Goal: Task Accomplishment & Management: Manage account settings

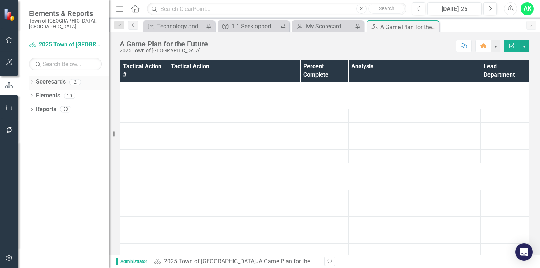
click at [34, 80] on icon "Dropdown" at bounding box center [31, 82] width 5 height 4
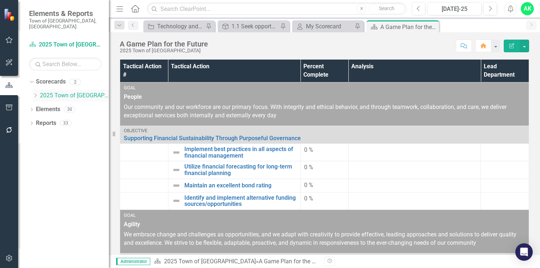
click at [36, 93] on icon "Dropdown" at bounding box center [35, 95] width 5 height 4
click at [68, 105] on link "Innovation and Technology Projects" at bounding box center [78, 109] width 62 height 8
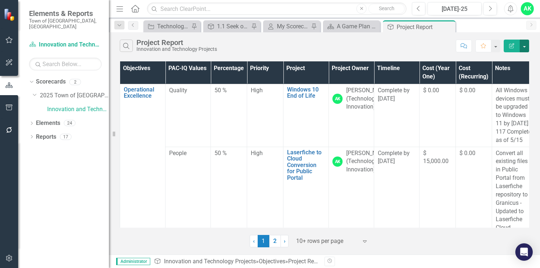
click at [524, 45] on button "button" at bounding box center [523, 46] width 9 height 13
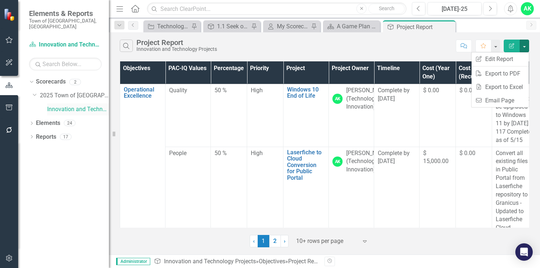
drag, startPoint x: 84, startPoint y: 105, endPoint x: 74, endPoint y: 101, distance: 11.4
click at [74, 105] on link "Innovation and Technology Projects" at bounding box center [78, 109] width 62 height 8
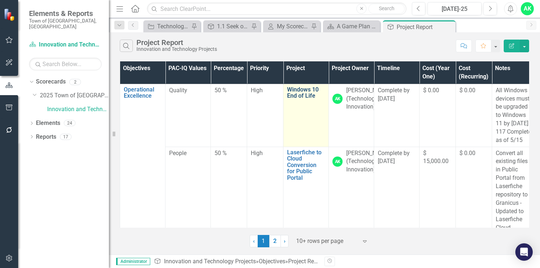
click at [295, 96] on link "Windows 10 End of Life" at bounding box center [306, 92] width 38 height 13
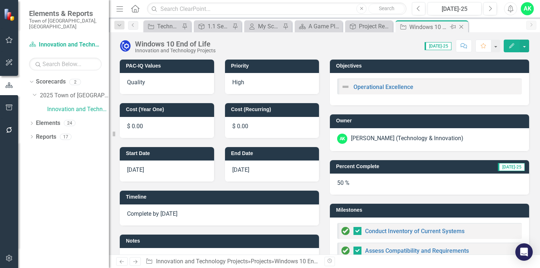
click at [461, 28] on icon "Close" at bounding box center [460, 27] width 7 height 6
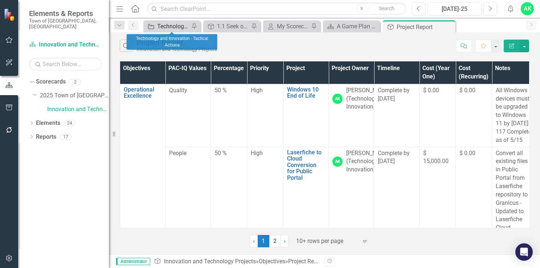
click at [172, 28] on div "Technology and Innovation - Tactical Actions" at bounding box center [173, 26] width 32 height 9
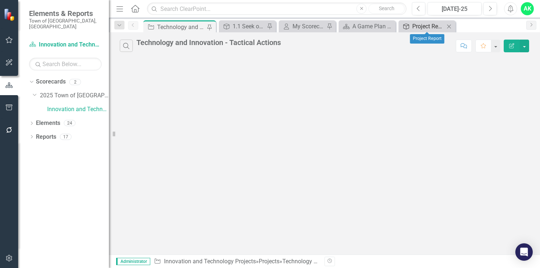
click at [426, 27] on div "Project Report" at bounding box center [428, 26] width 32 height 9
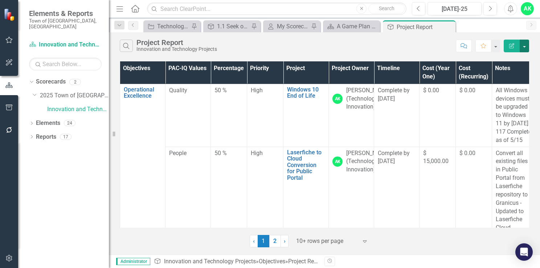
click at [525, 45] on button "button" at bounding box center [523, 46] width 9 height 13
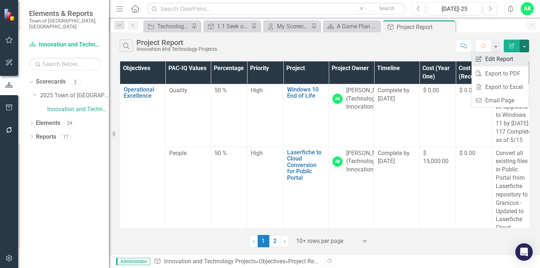
click at [509, 61] on link "Edit Report Edit Report" at bounding box center [499, 58] width 57 height 13
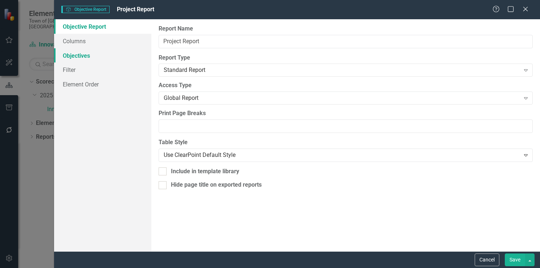
click at [106, 49] on link "Objectives" at bounding box center [102, 55] width 97 height 15
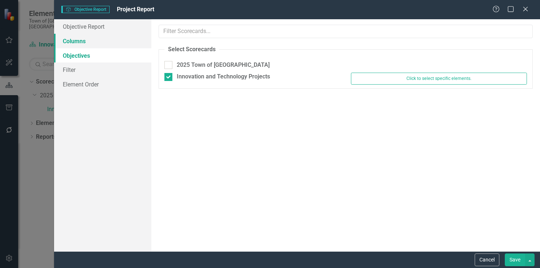
click at [109, 40] on link "Columns" at bounding box center [102, 41] width 97 height 15
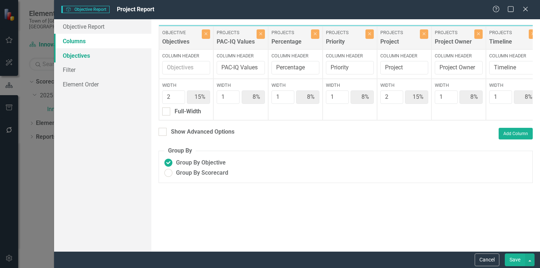
click at [104, 58] on link "Objectives" at bounding box center [102, 55] width 97 height 15
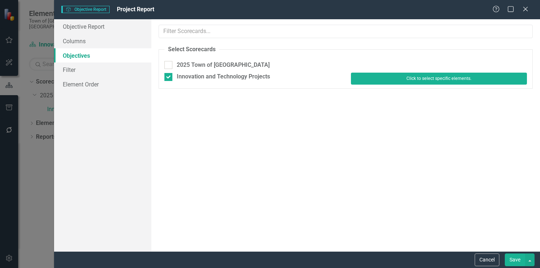
click at [395, 80] on button "Click to select specific elements." at bounding box center [439, 79] width 176 height 12
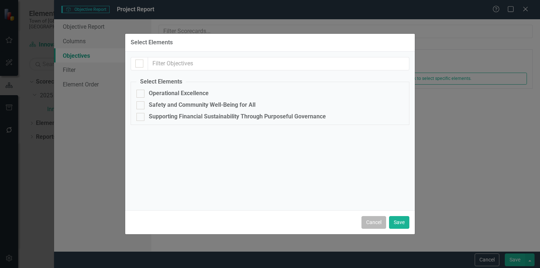
click at [374, 226] on button "Cancel" at bounding box center [373, 222] width 25 height 13
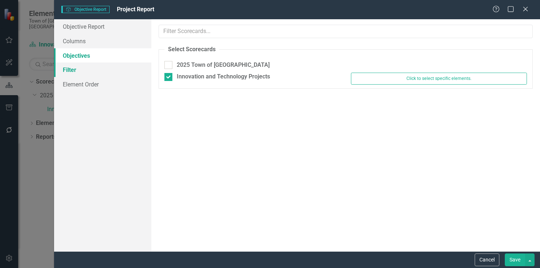
click at [90, 72] on link "Filter" at bounding box center [102, 69] width 97 height 15
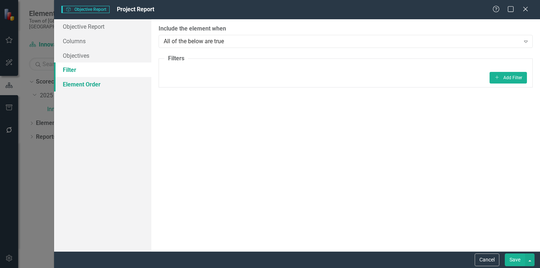
click at [90, 84] on link "Element Order" at bounding box center [102, 84] width 97 height 15
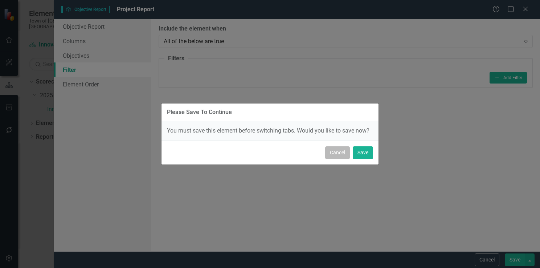
click at [342, 153] on button "Cancel" at bounding box center [337, 152] width 25 height 13
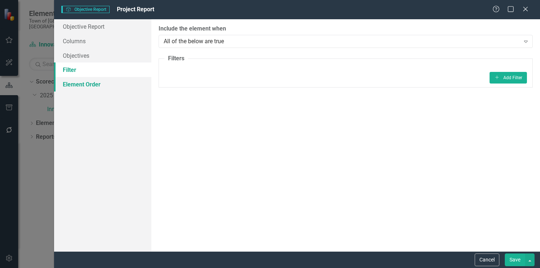
click at [96, 85] on link "Element Order" at bounding box center [102, 84] width 97 height 15
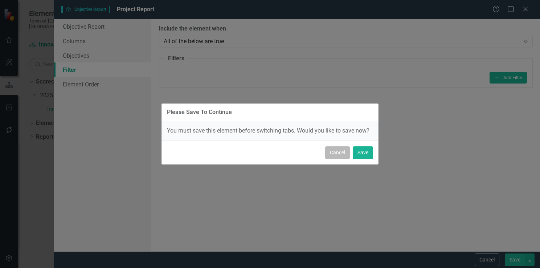
click at [335, 149] on button "Cancel" at bounding box center [337, 152] width 25 height 13
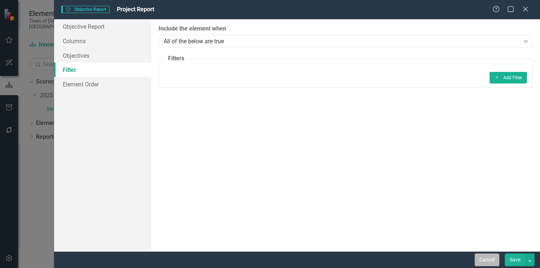
click at [483, 259] on button "Cancel" at bounding box center [486, 259] width 25 height 13
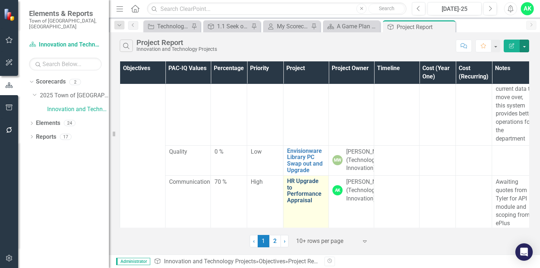
scroll to position [1011, 0]
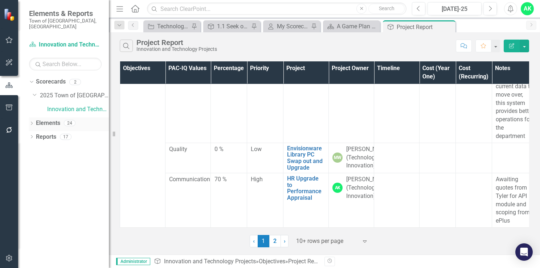
click at [33, 122] on icon "Dropdown" at bounding box center [31, 124] width 5 height 4
click at [37, 163] on icon "Dropdown" at bounding box center [35, 165] width 5 height 4
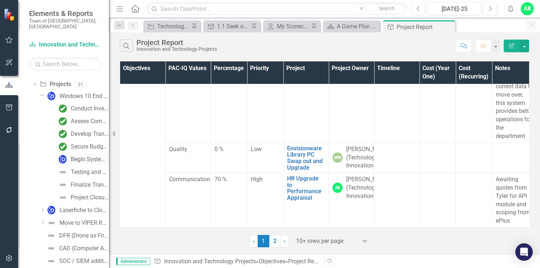
scroll to position [0, 0]
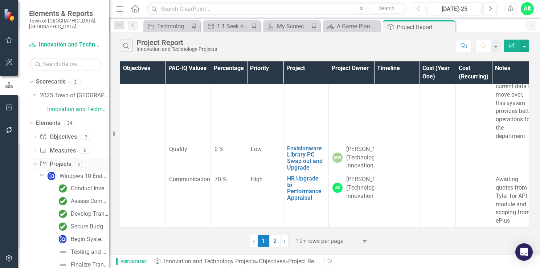
drag, startPoint x: 60, startPoint y: 160, endPoint x: 54, endPoint y: 156, distance: 7.8
click at [54, 160] on link "Projects Projects" at bounding box center [55, 164] width 31 height 8
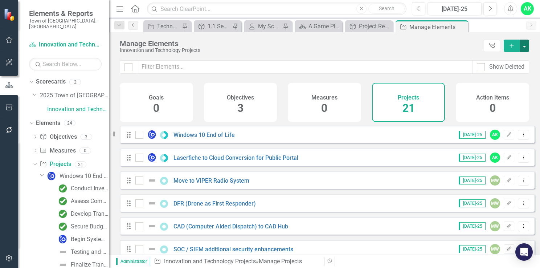
click at [525, 46] on button "button" at bounding box center [523, 46] width 9 height 12
click at [509, 59] on link "Projects Add Projects" at bounding box center [499, 58] width 57 height 13
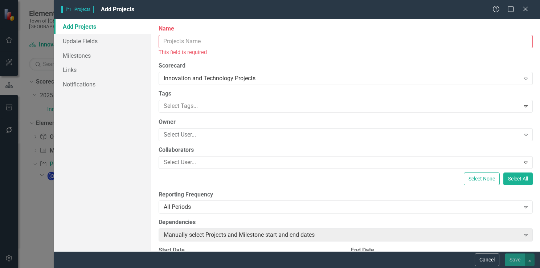
click at [267, 41] on input "Name" at bounding box center [345, 41] width 374 height 13
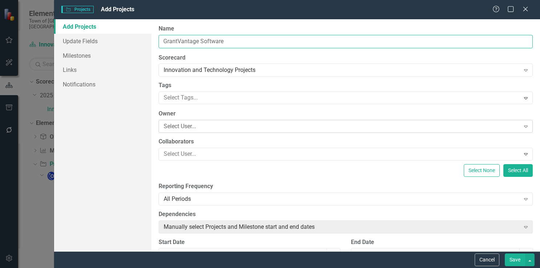
type input "GrantVantage Software"
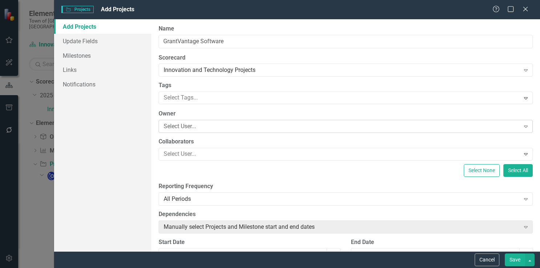
click at [212, 126] on div "Select User..." at bounding box center [342, 126] width 356 height 8
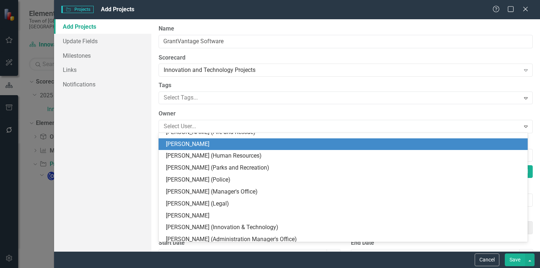
scroll to position [73, 0]
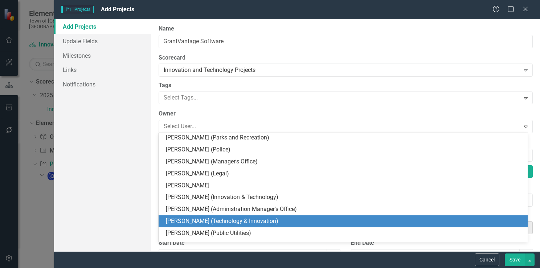
click at [209, 220] on div "[PERSON_NAME] (Technology & Innovation)" at bounding box center [344, 221] width 357 height 8
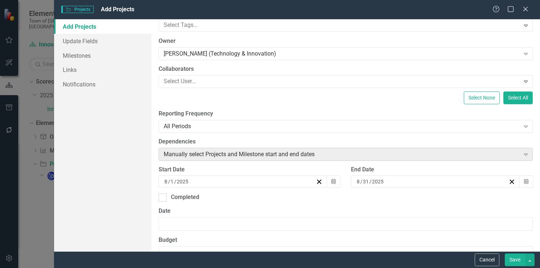
click at [220, 156] on div "Manually select Projects and Milestone start and end dates" at bounding box center [342, 154] width 356 height 8
click at [332, 181] on icon "Calendar" at bounding box center [333, 181] width 4 height 5
click at [524, 181] on icon "Calendar" at bounding box center [526, 181] width 4 height 5
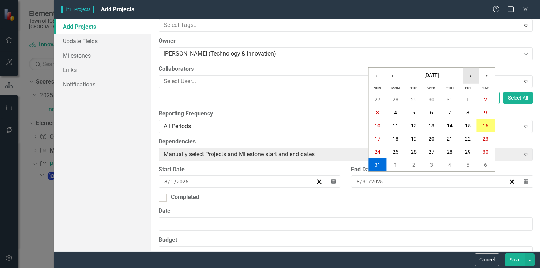
click at [469, 79] on button "›" at bounding box center [470, 75] width 16 height 16
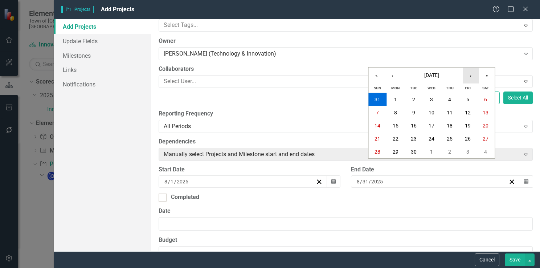
click at [469, 80] on button "›" at bounding box center [470, 75] width 16 height 16
click at [433, 146] on button "31" at bounding box center [431, 151] width 18 height 13
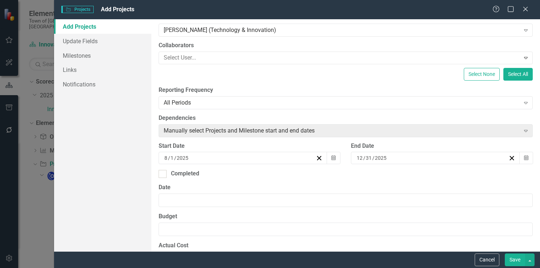
scroll to position [181, 0]
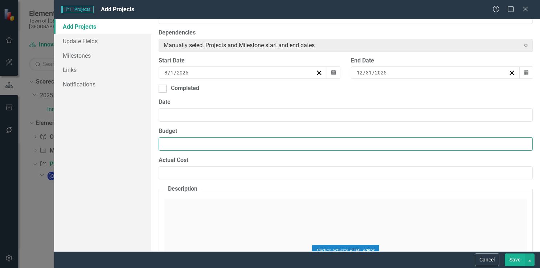
click at [195, 142] on input "Budget" at bounding box center [345, 143] width 374 height 13
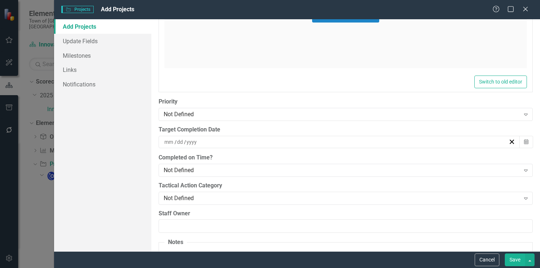
scroll to position [435, 0]
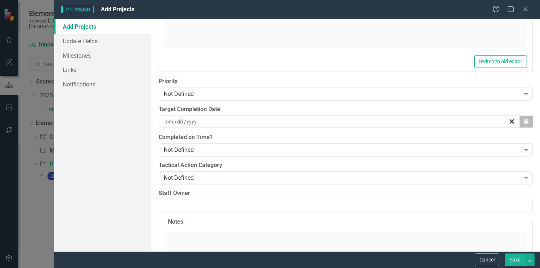
click at [524, 120] on icon "button" at bounding box center [526, 121] width 4 height 5
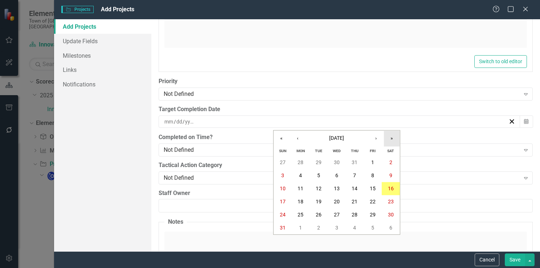
click at [388, 139] on button "»" at bounding box center [392, 138] width 16 height 16
click at [388, 140] on button "»" at bounding box center [392, 138] width 16 height 16
click at [278, 139] on button "«" at bounding box center [281, 138] width 16 height 16
click at [281, 139] on button "«" at bounding box center [281, 138] width 16 height 16
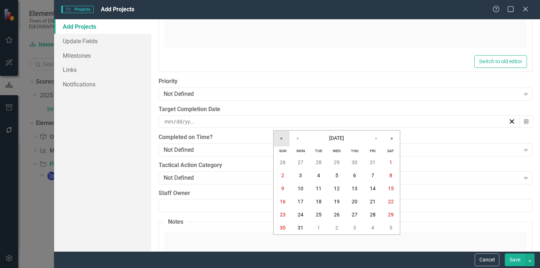
click at [283, 138] on button "«" at bounding box center [281, 138] width 16 height 16
click at [378, 139] on button "›" at bounding box center [376, 138] width 16 height 16
click at [378, 140] on button "›" at bounding box center [376, 138] width 16 height 16
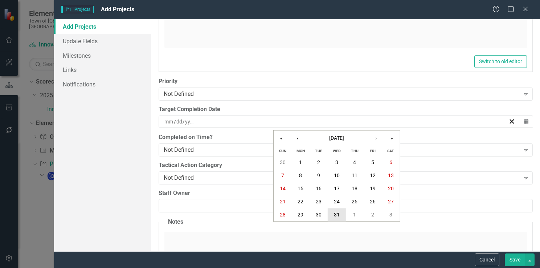
click at [332, 215] on button "31" at bounding box center [336, 214] width 18 height 13
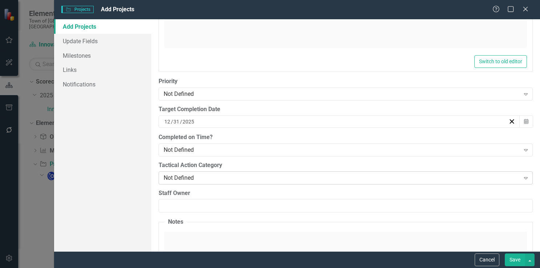
click at [224, 177] on div "Not Defined" at bounding box center [342, 177] width 356 height 8
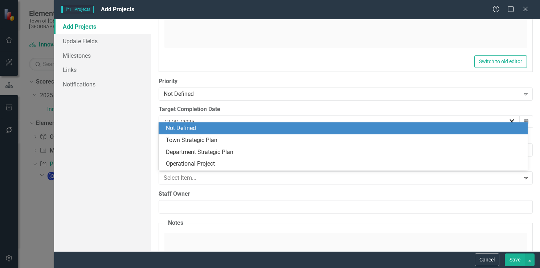
click at [219, 132] on div "Not Defined" at bounding box center [344, 128] width 357 height 8
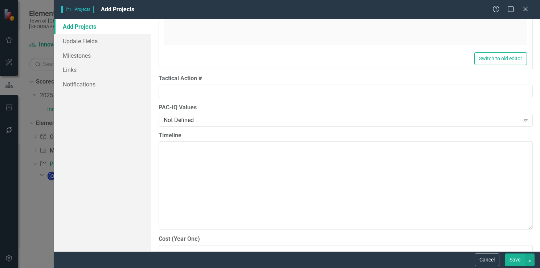
scroll to position [725, 0]
click at [216, 120] on div "Not Defined" at bounding box center [342, 119] width 356 height 8
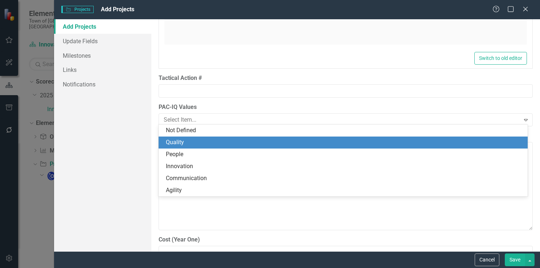
click at [247, 146] on div "Quality" at bounding box center [342, 142] width 369 height 12
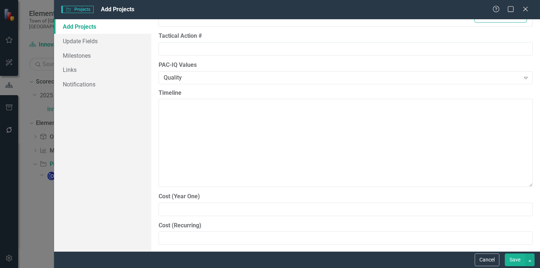
scroll to position [769, 0]
click at [110, 41] on link "Update Fields" at bounding box center [102, 41] width 97 height 15
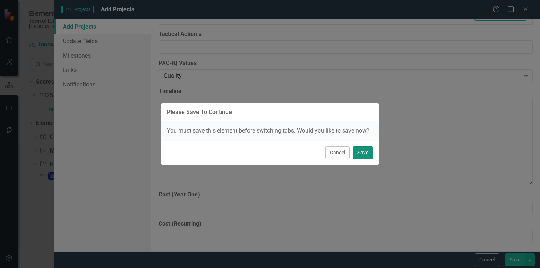
click at [366, 147] on button "Save" at bounding box center [362, 152] width 20 height 13
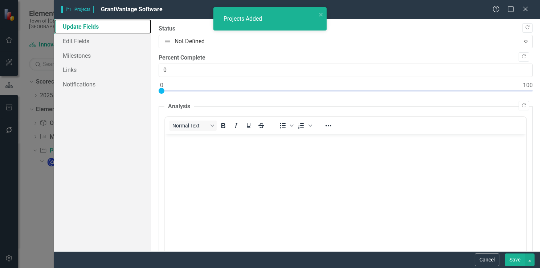
scroll to position [0, 0]
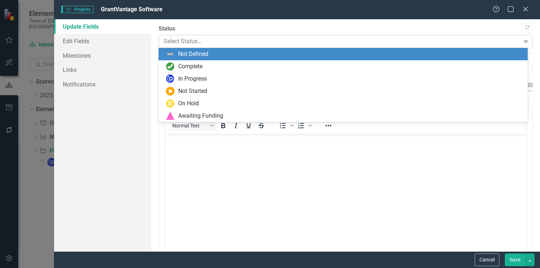
click at [523, 41] on icon "Expand" at bounding box center [525, 41] width 7 height 6
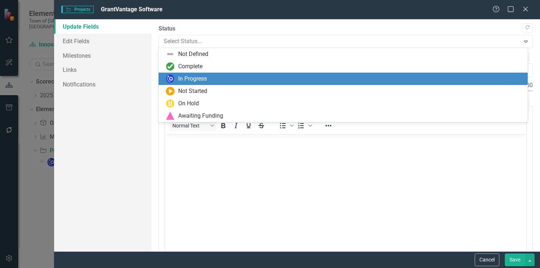
click at [222, 79] on div "In Progress" at bounding box center [344, 78] width 357 height 9
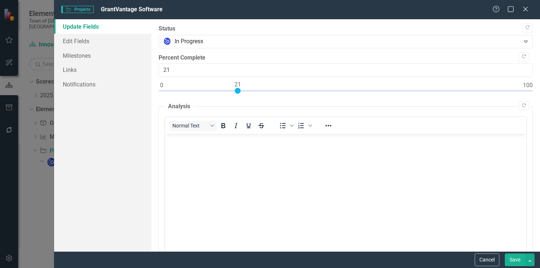
type input "20"
drag, startPoint x: 160, startPoint y: 91, endPoint x: 232, endPoint y: 94, distance: 71.5
click at [232, 94] on div at bounding box center [345, 92] width 374 height 9
click at [81, 43] on link "Edit Fields" at bounding box center [102, 41] width 97 height 15
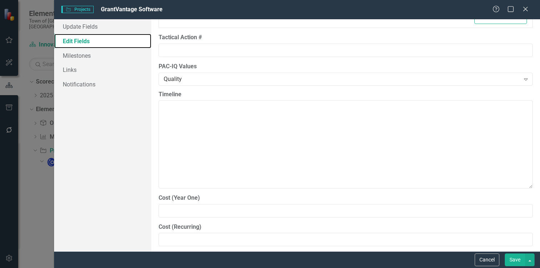
scroll to position [769, 0]
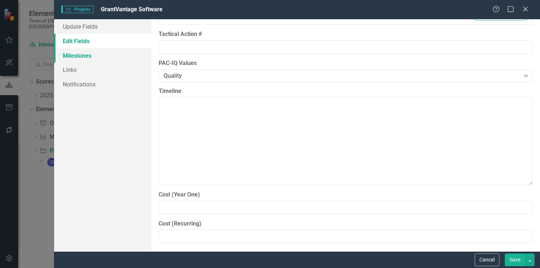
click at [99, 57] on link "Milestones" at bounding box center [102, 55] width 97 height 15
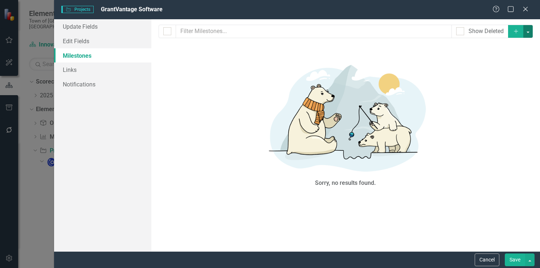
click at [528, 32] on button "button" at bounding box center [527, 31] width 9 height 13
click at [89, 45] on link "Edit Fields" at bounding box center [102, 41] width 97 height 15
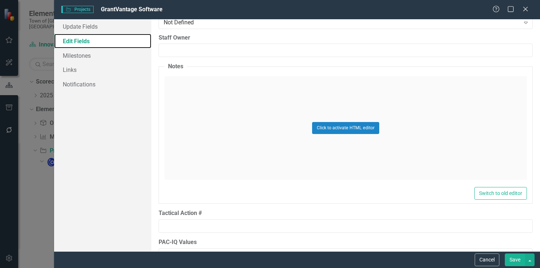
scroll to position [551, 0]
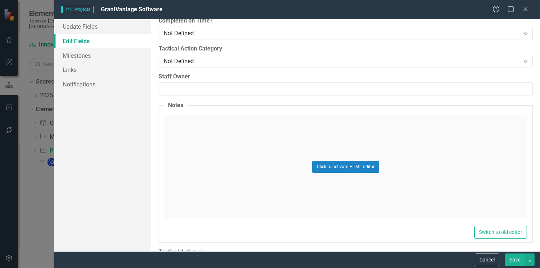
click at [227, 129] on div "Click to activate HTML editor" at bounding box center [345, 166] width 362 height 103
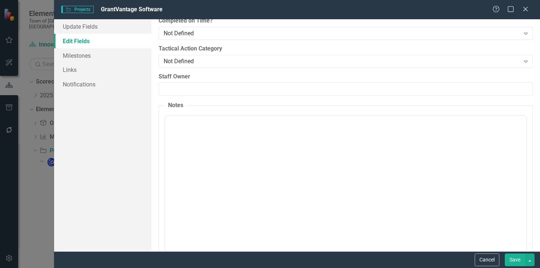
scroll to position [0, 0]
click at [212, 160] on body "Rich Text Area. Press ALT-0 for help." at bounding box center [345, 187] width 361 height 109
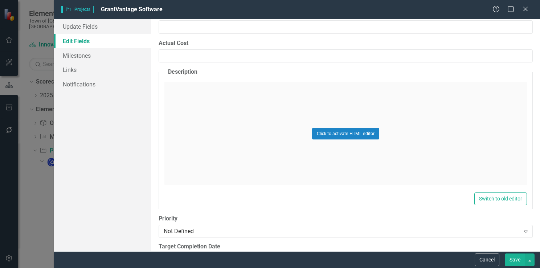
scroll to position [298, 0]
drag, startPoint x: 248, startPoint y: 125, endPoint x: 214, endPoint y: 113, distance: 35.4
drag, startPoint x: 214, startPoint y: 113, endPoint x: 182, endPoint y: 117, distance: 32.4
click at [182, 117] on div "Click to activate HTML editor" at bounding box center [345, 133] width 362 height 103
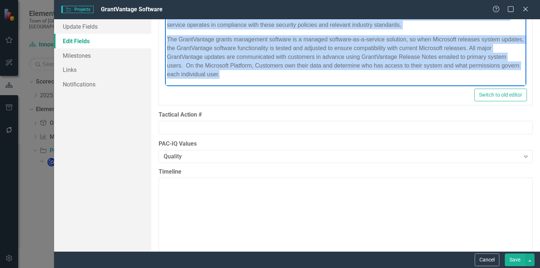
scroll to position [842, 0]
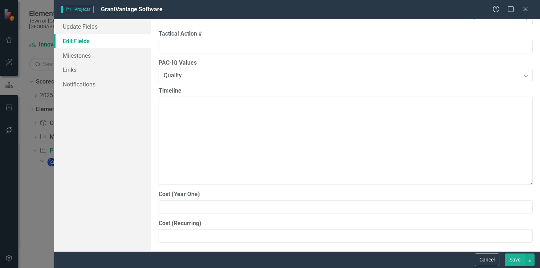
drag, startPoint x: 167, startPoint y: -115, endPoint x: 410, endPoint y: 58, distance: 298.9
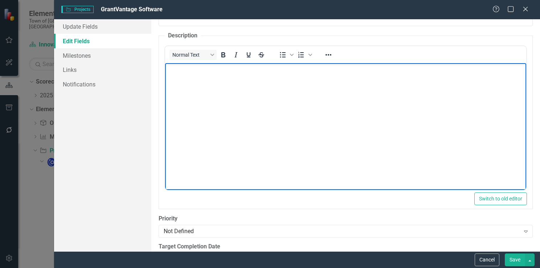
scroll to position [83, 0]
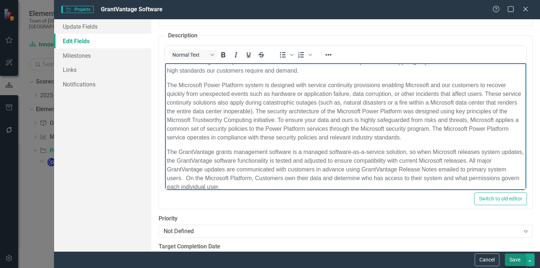
click at [516, 262] on button "Save" at bounding box center [514, 259] width 20 height 13
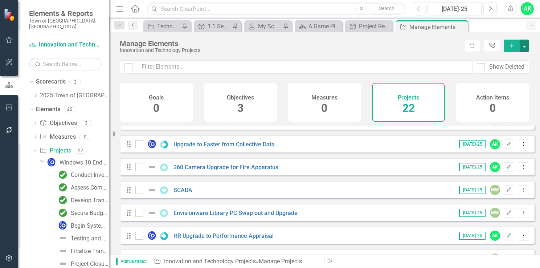
scroll to position [379, 0]
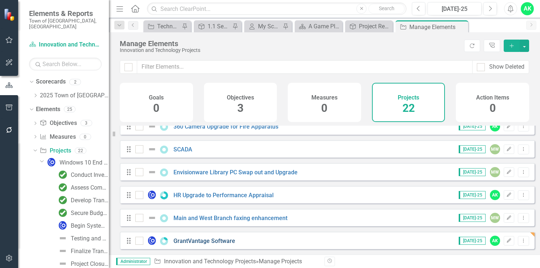
click at [199, 240] on link "GrantVantage Software" at bounding box center [204, 240] width 62 height 7
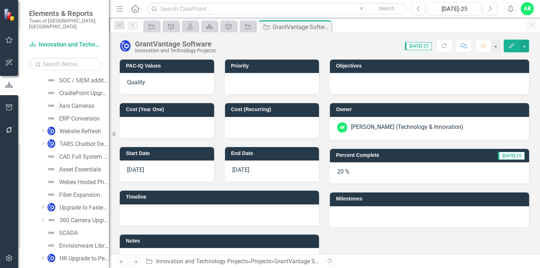
scroll to position [262, 0]
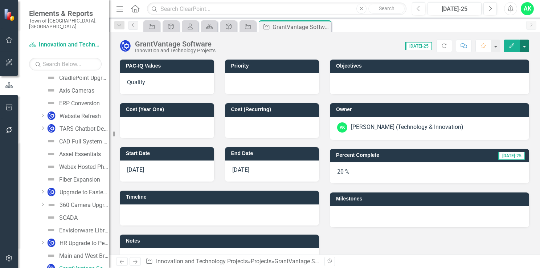
click at [522, 46] on button "button" at bounding box center [523, 46] width 9 height 13
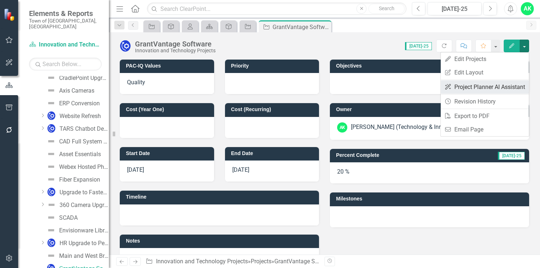
click at [504, 87] on link "ClearPoint AI Project Planner AI Assistant" at bounding box center [484, 86] width 88 height 13
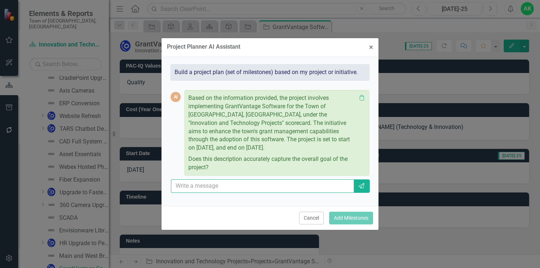
click at [304, 188] on input "text" at bounding box center [262, 185] width 183 height 13
type input "yes"
click at [361, 186] on icon "Send" at bounding box center [360, 186] width 7 height 6
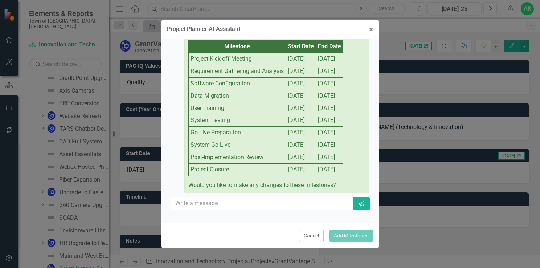
scroll to position [247, 0]
click at [206, 204] on input "text" at bounding box center [262, 203] width 183 height 13
click at [268, 201] on input "text" at bounding box center [262, 203] width 183 height 13
type input "r"
click at [263, 205] on input "text" at bounding box center [262, 203] width 183 height 13
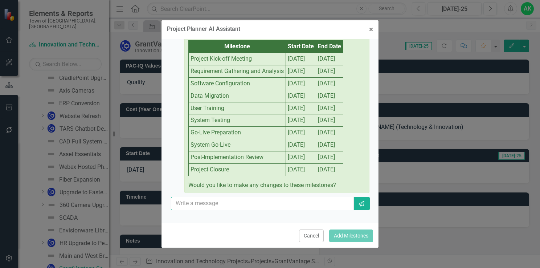
type input "yes"
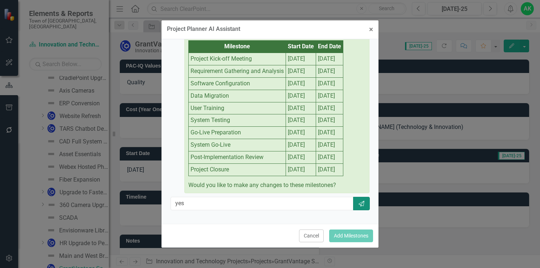
click at [357, 206] on icon "Send" at bounding box center [360, 204] width 7 height 6
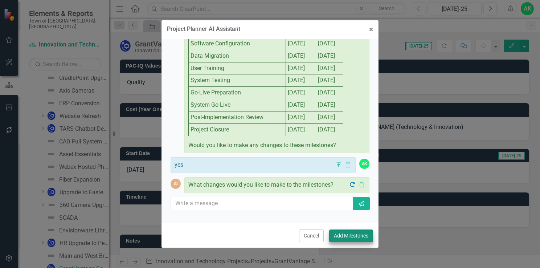
scroll to position [281, 0]
click at [348, 237] on button "Add Milestones" at bounding box center [351, 235] width 44 height 13
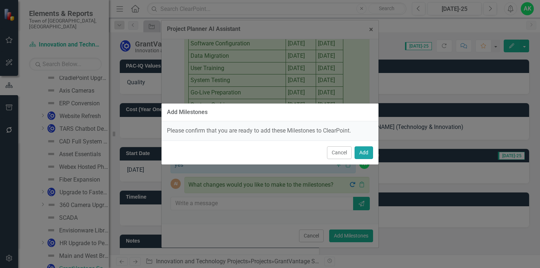
click at [366, 155] on button "Add" at bounding box center [363, 152] width 18 height 13
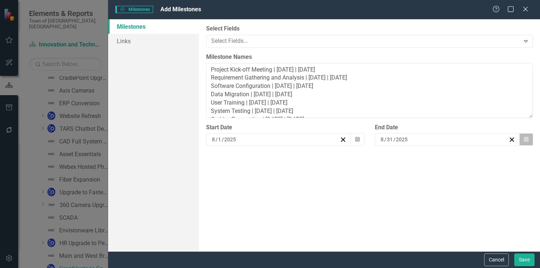
click at [525, 141] on icon "Calendar" at bounding box center [526, 139] width 4 height 5
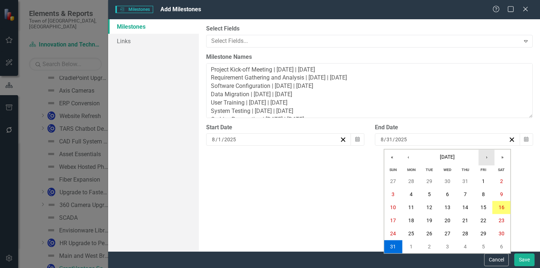
click at [484, 158] on button "›" at bounding box center [486, 157] width 16 height 16
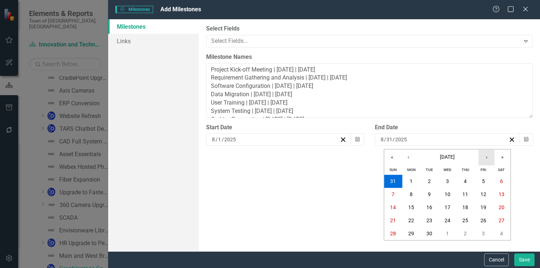
click at [484, 159] on button "›" at bounding box center [486, 157] width 16 height 16
click at [483, 160] on button "›" at bounding box center [486, 157] width 16 height 16
click at [486, 159] on button "›" at bounding box center [486, 157] width 16 height 16
click at [445, 233] on abbr "31" at bounding box center [447, 234] width 6 height 6
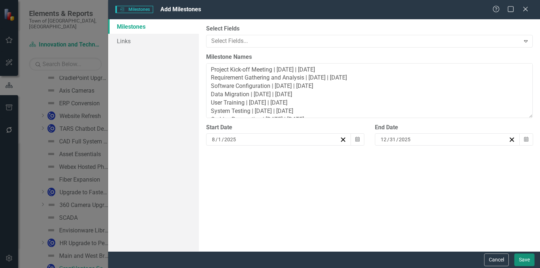
click at [520, 260] on button "Save" at bounding box center [524, 259] width 20 height 13
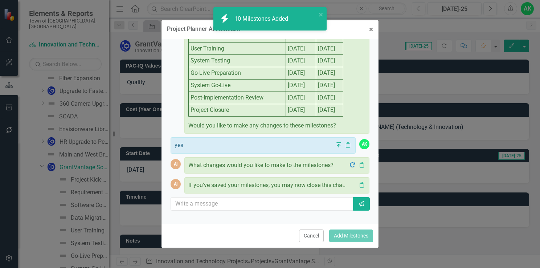
scroll to position [161, 0]
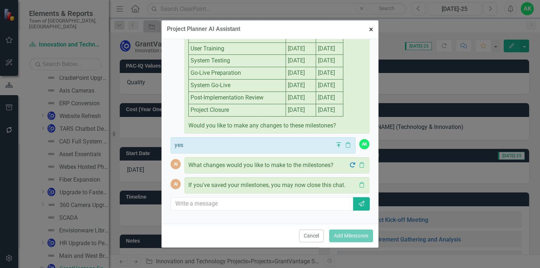
click at [369, 30] on span "×" at bounding box center [371, 29] width 4 height 9
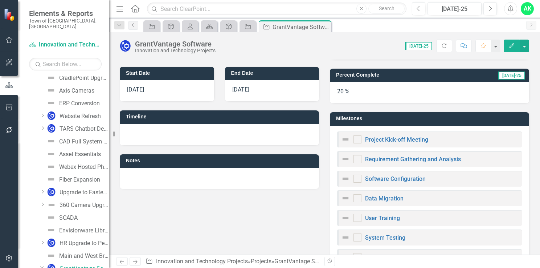
scroll to position [145, 0]
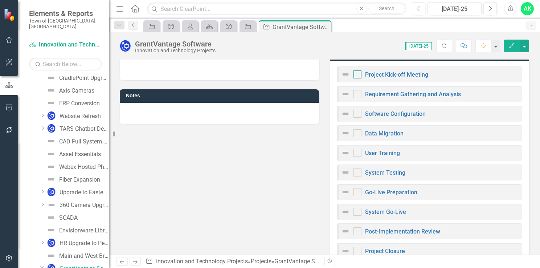
click at [357, 74] on div at bounding box center [357, 74] width 8 height 8
click at [357, 74] on input "checkbox" at bounding box center [355, 72] width 5 height 5
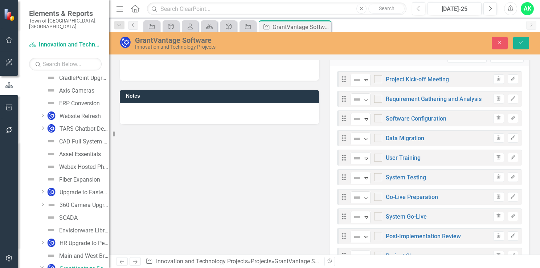
checkbox input "true"
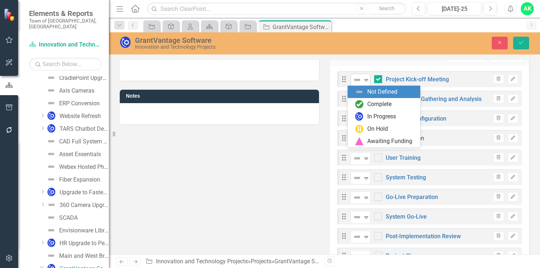
click at [363, 81] on icon "Expand" at bounding box center [365, 80] width 7 height 6
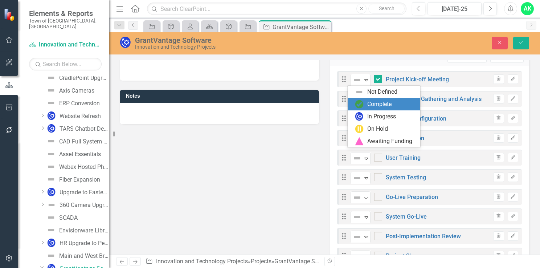
click at [376, 107] on div "Complete" at bounding box center [379, 104] width 24 height 8
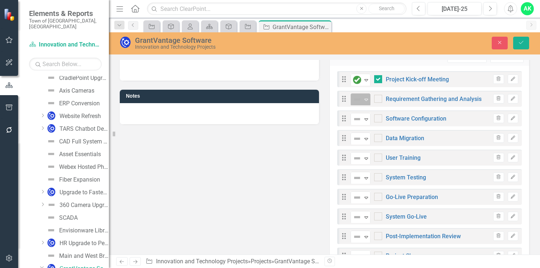
click at [364, 100] on icon "Expand" at bounding box center [365, 99] width 7 height 6
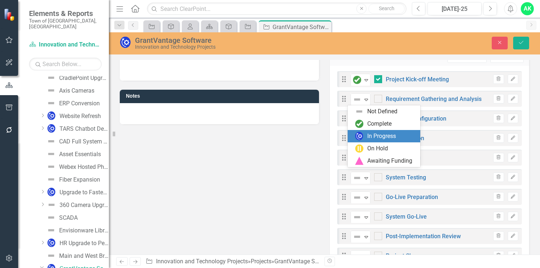
click at [373, 137] on div "In Progress" at bounding box center [381, 136] width 29 height 8
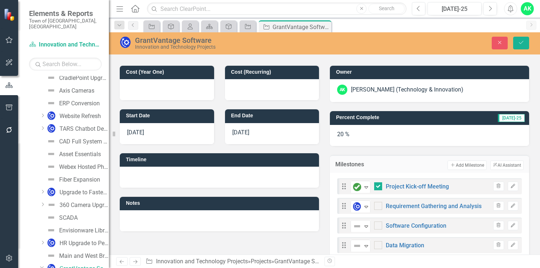
scroll to position [0, 0]
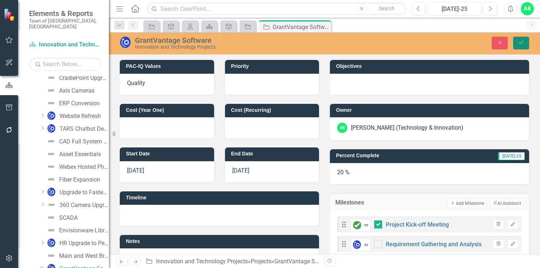
click at [525, 41] on button "Save" at bounding box center [521, 43] width 16 height 13
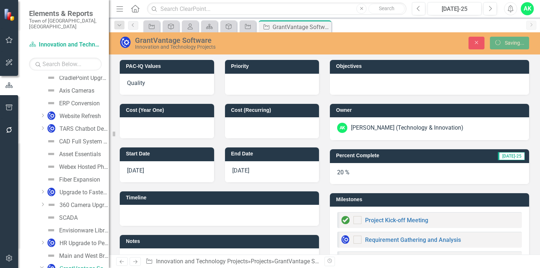
checkbox input "true"
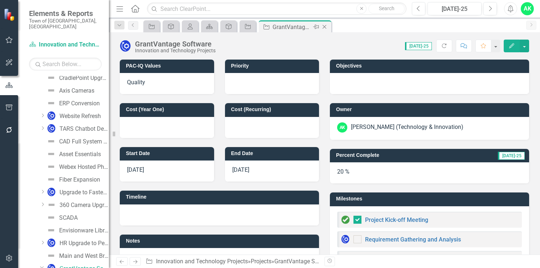
click at [326, 27] on icon "Close" at bounding box center [324, 27] width 7 height 6
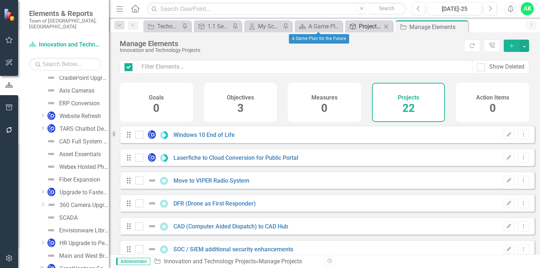
checkbox input "false"
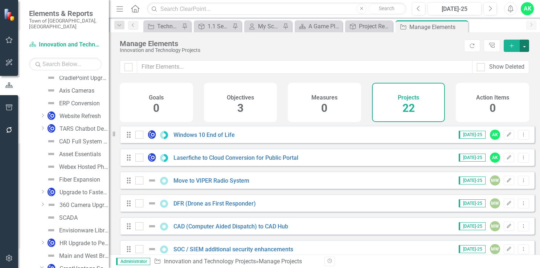
click at [526, 45] on button "button" at bounding box center [523, 46] width 9 height 12
click at [535, 123] on div "Goals 0 Objectives 3 Measures 0 Projects 22 Action Items 0" at bounding box center [324, 104] width 431 height 43
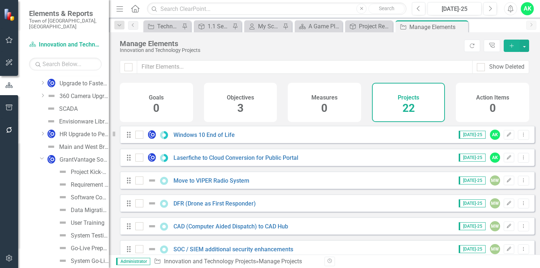
scroll to position [306, 0]
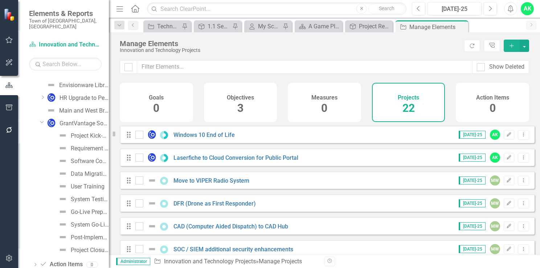
click at [42, 119] on icon "Dropdown" at bounding box center [42, 121] width 4 height 5
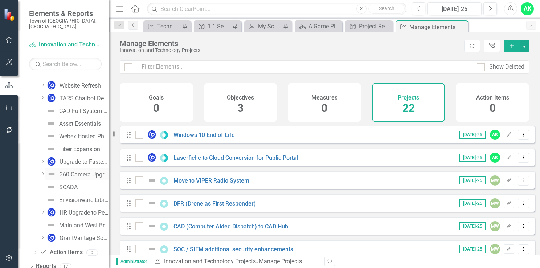
scroll to position [0, 0]
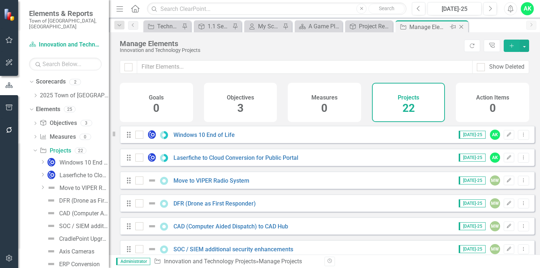
click at [460, 27] on icon "Close" at bounding box center [460, 27] width 7 height 6
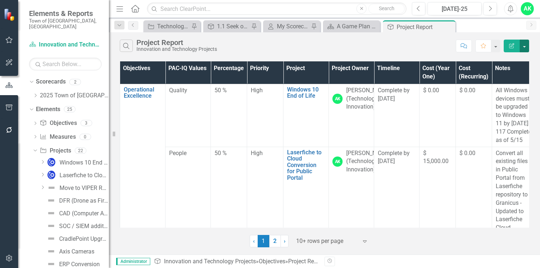
click at [527, 48] on button "button" at bounding box center [523, 46] width 9 height 13
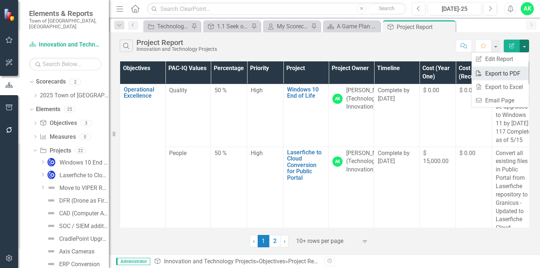
click at [514, 76] on link "PDF Export to PDF" at bounding box center [499, 73] width 57 height 13
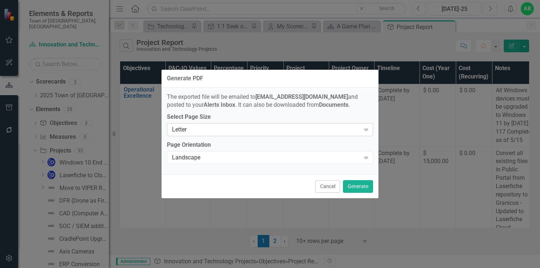
click at [365, 133] on div "Expand" at bounding box center [365, 130] width 13 height 12
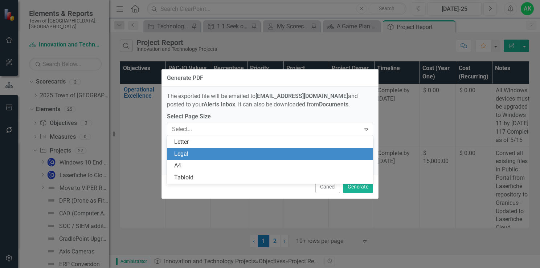
click at [321, 153] on div "Legal" at bounding box center [271, 154] width 194 height 8
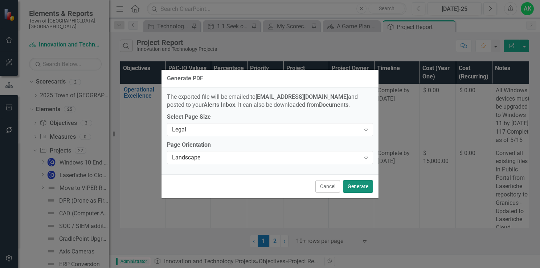
click at [363, 186] on button "Generate" at bounding box center [358, 186] width 30 height 13
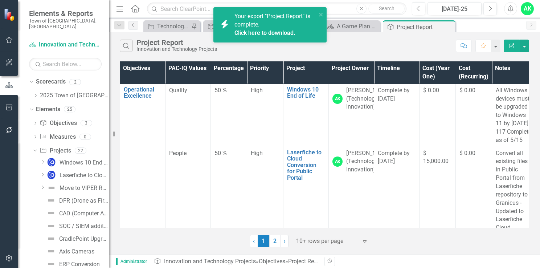
click at [255, 32] on link "Click here to download." at bounding box center [264, 32] width 61 height 7
